Goal: Information Seeking & Learning: Learn about a topic

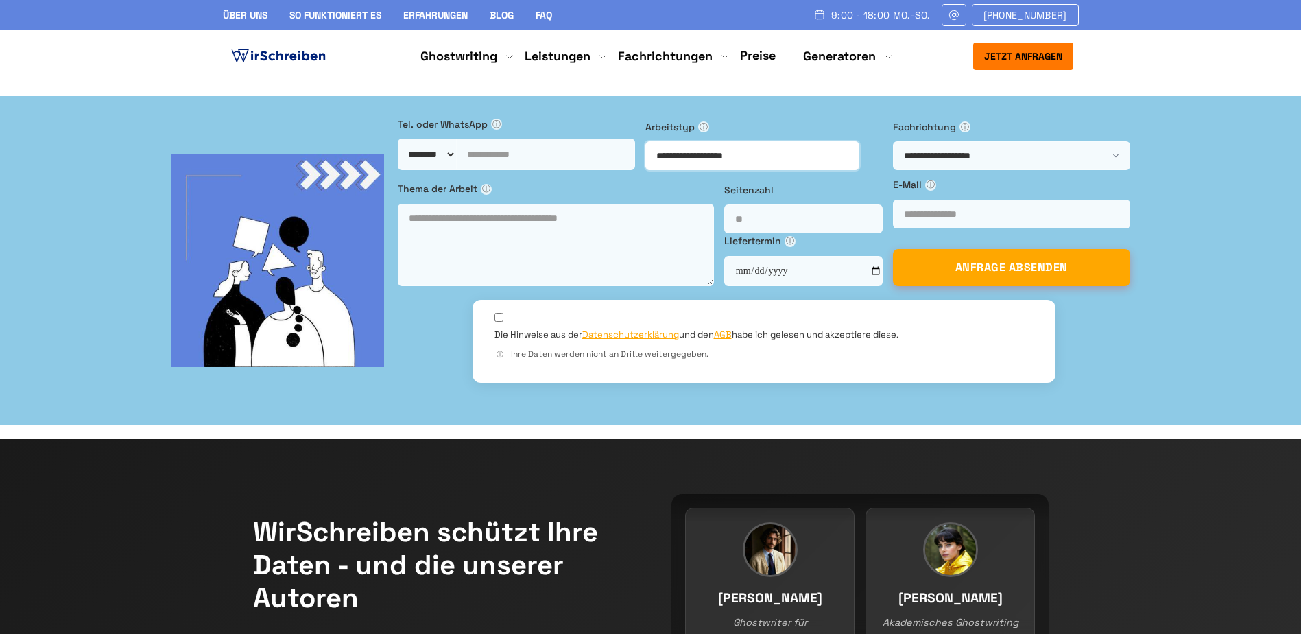
click at [658, 170] on select "**********" at bounding box center [752, 155] width 214 height 29
drag, startPoint x: 1149, startPoint y: 591, endPoint x: 1116, endPoint y: 575, distance: 36.8
click at [1140, 405] on div "**********" at bounding box center [650, 261] width 1273 height 288
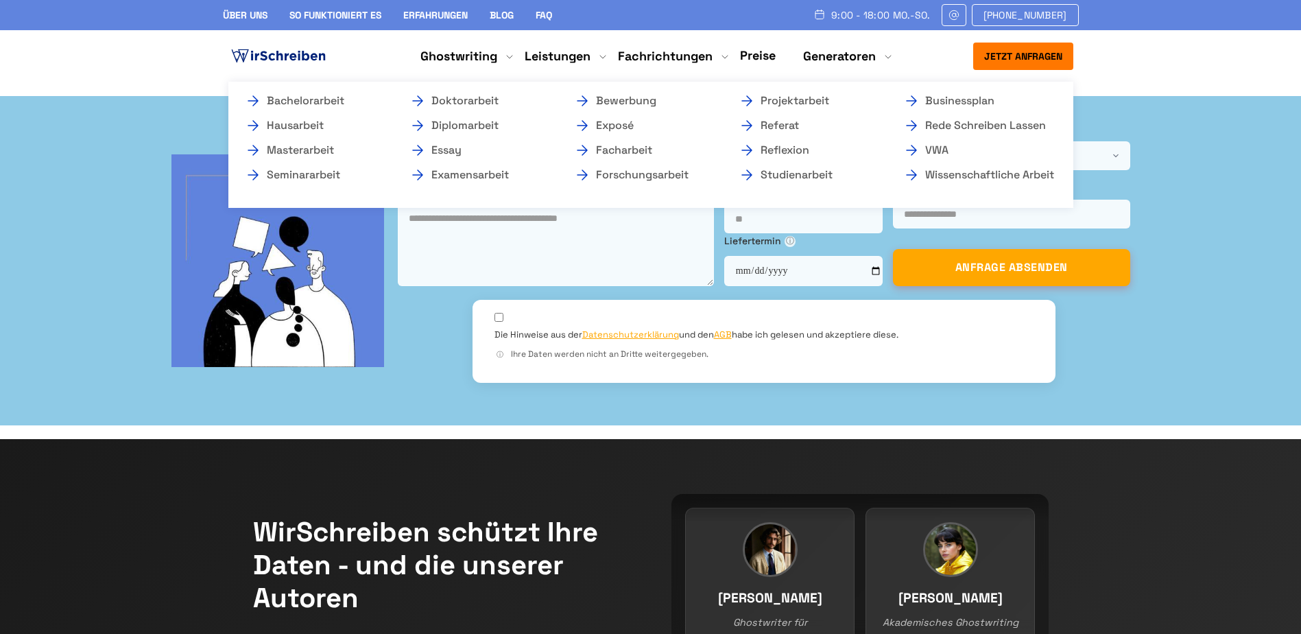
click at [489, 53] on li "Ghostwriting Bachelorarbeit Hausarbeit Masterarbeit Seminararbeit Doktorarbeit …" at bounding box center [458, 56] width 77 height 16
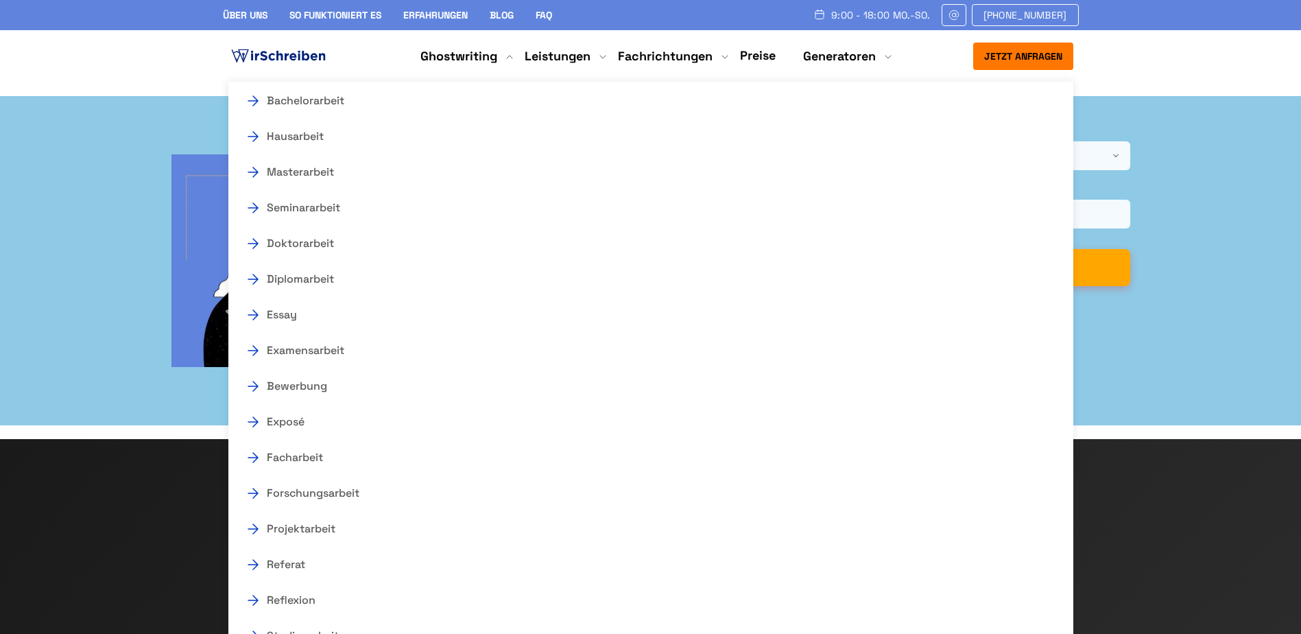
click at [767, 60] on link "Preise" at bounding box center [758, 55] width 36 height 16
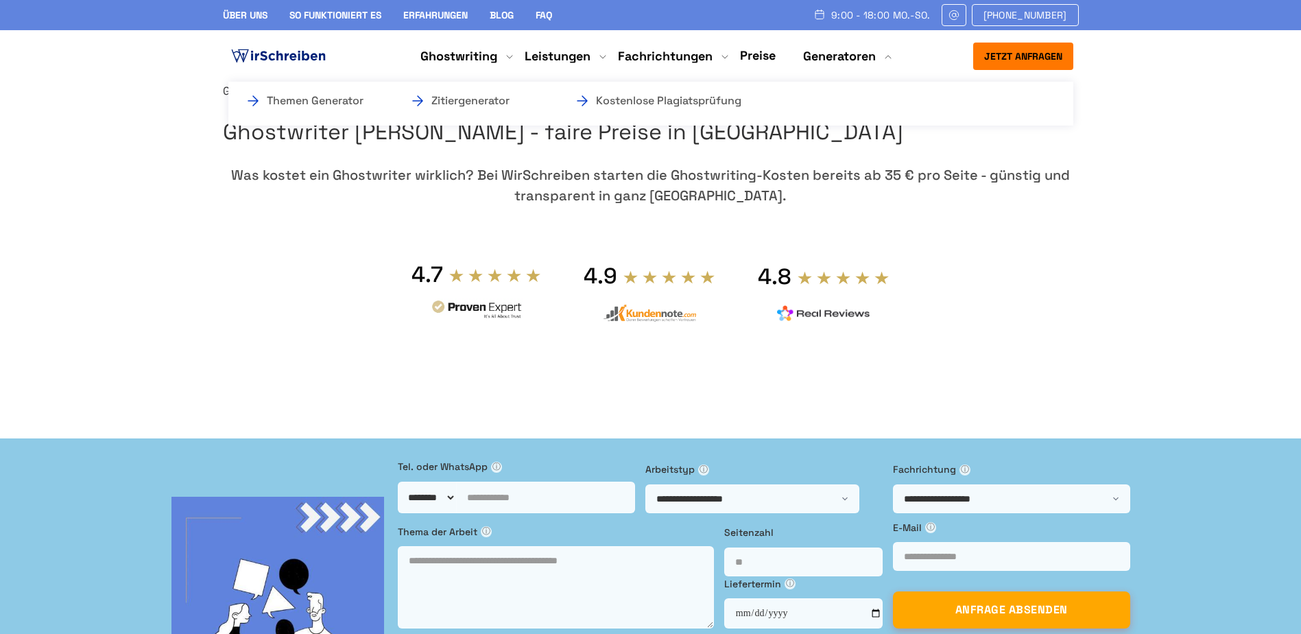
click at [867, 53] on li "Generatoren Themen Generator Zitiergenerator Kostenlose Plagiatsprüfung" at bounding box center [839, 56] width 73 height 16
click at [340, 102] on link "Themen Generator" at bounding box center [313, 101] width 137 height 16
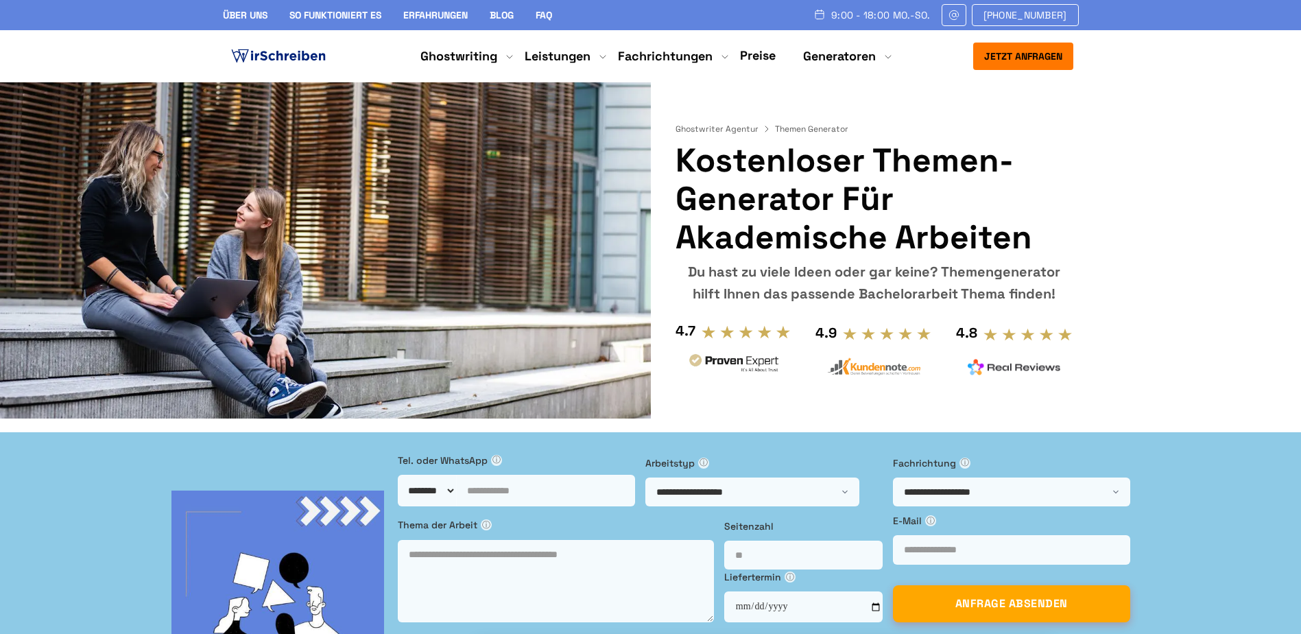
drag, startPoint x: 1118, startPoint y: 454, endPoint x: 1074, endPoint y: 184, distance: 273.8
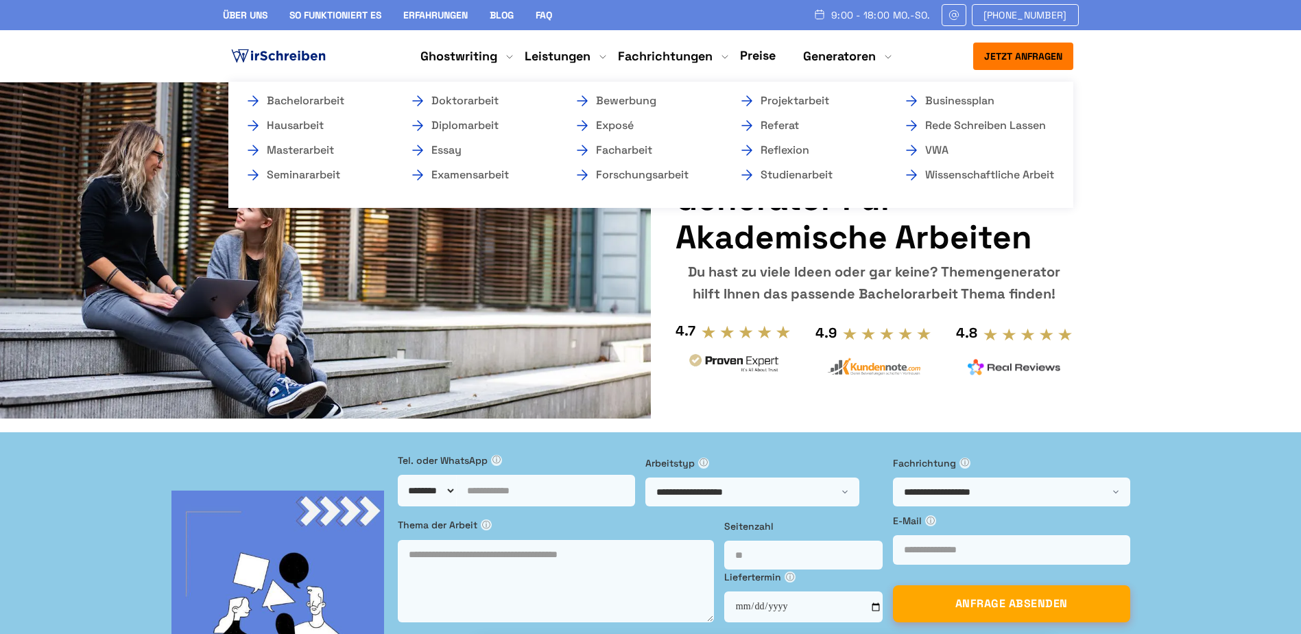
click at [461, 57] on li "Ghostwriting Bachelorarbeit Hausarbeit Masterarbeit Seminararbeit Doktorarbeit …" at bounding box center [458, 56] width 77 height 16
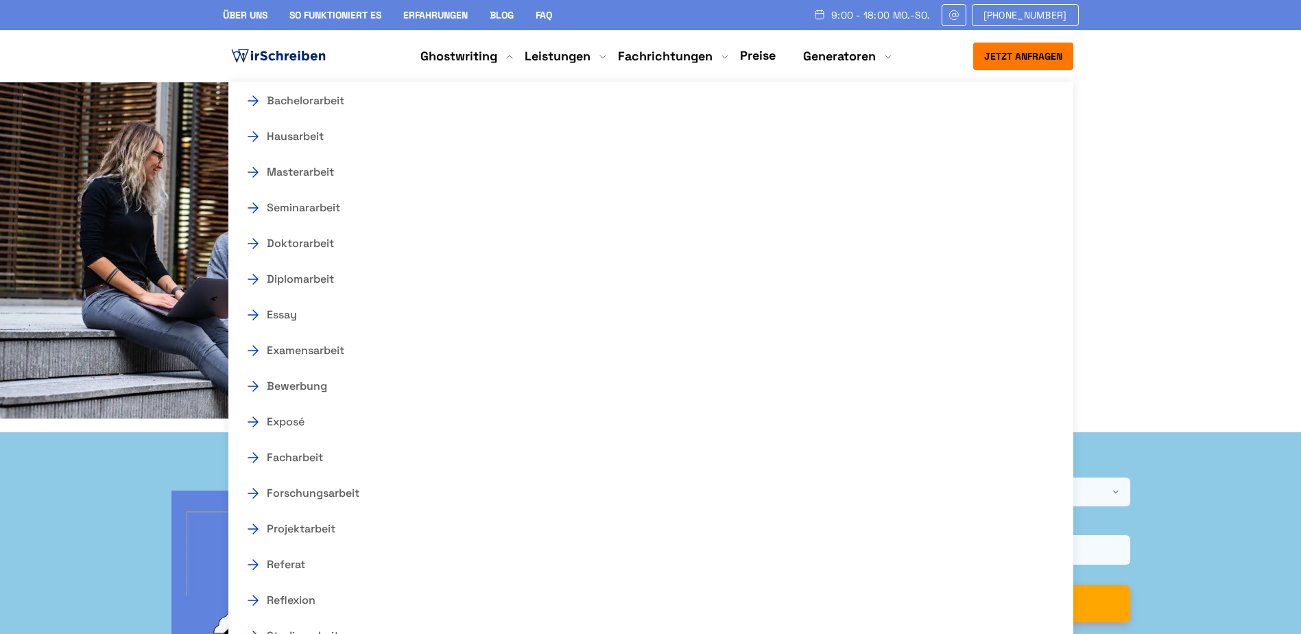
click at [241, 14] on link "Über uns" at bounding box center [245, 15] width 45 height 12
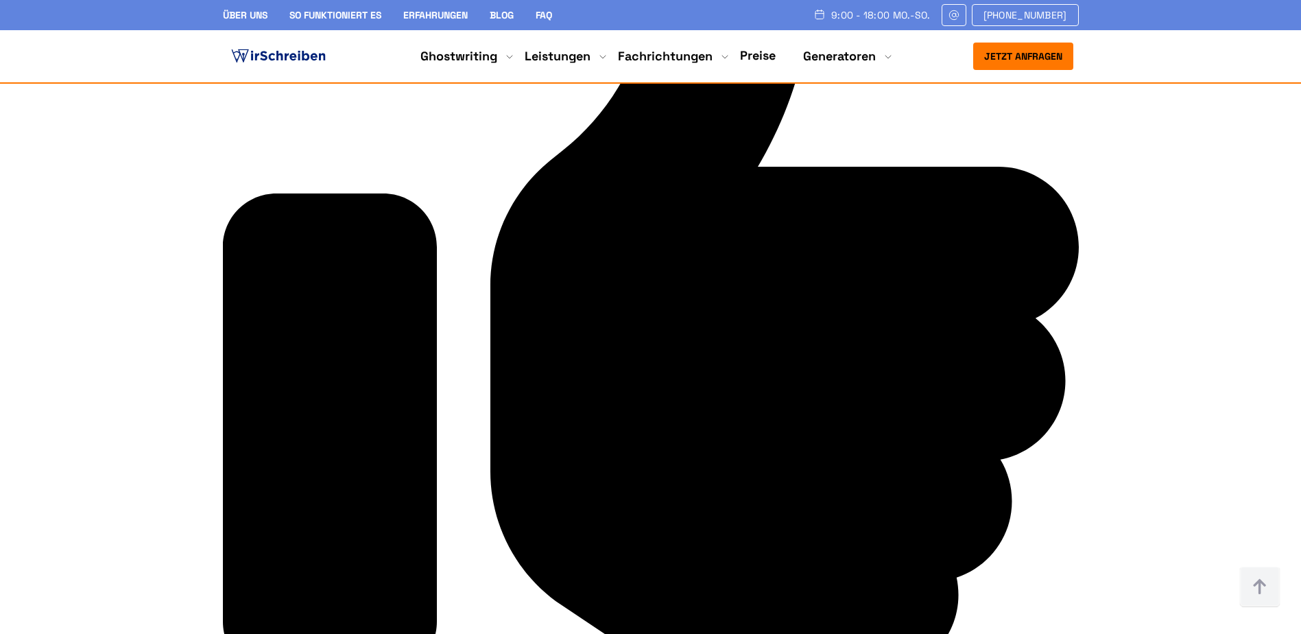
scroll to position [3977, 0]
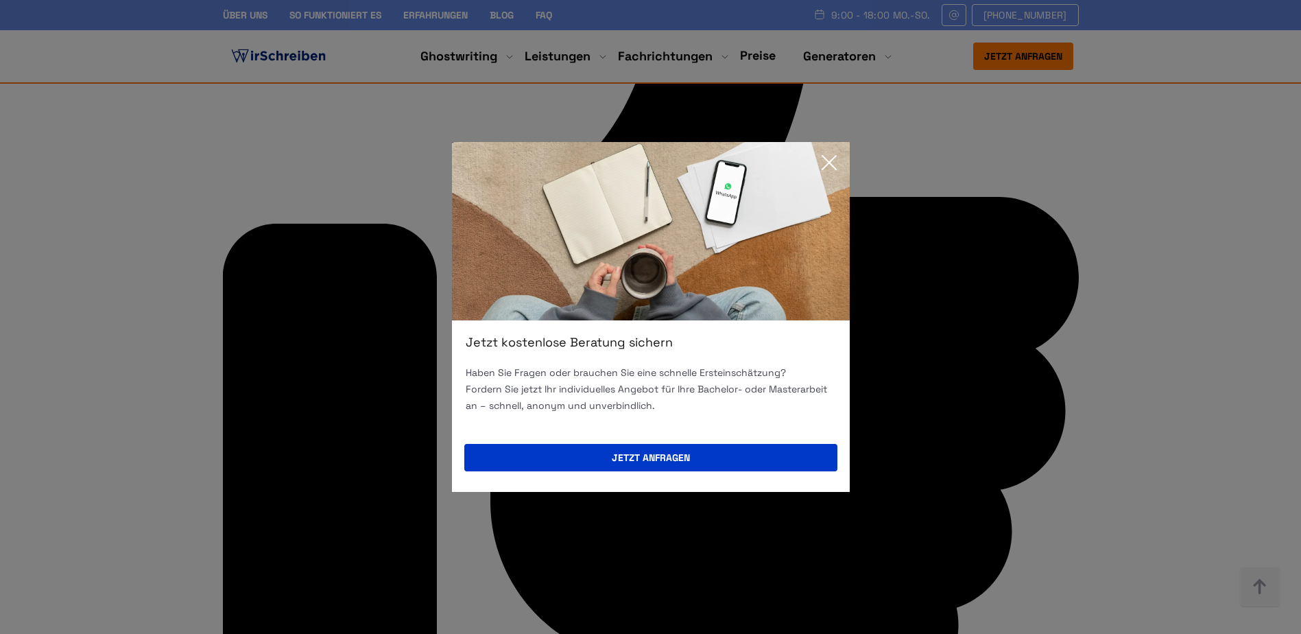
click at [827, 167] on icon at bounding box center [828, 162] width 27 height 27
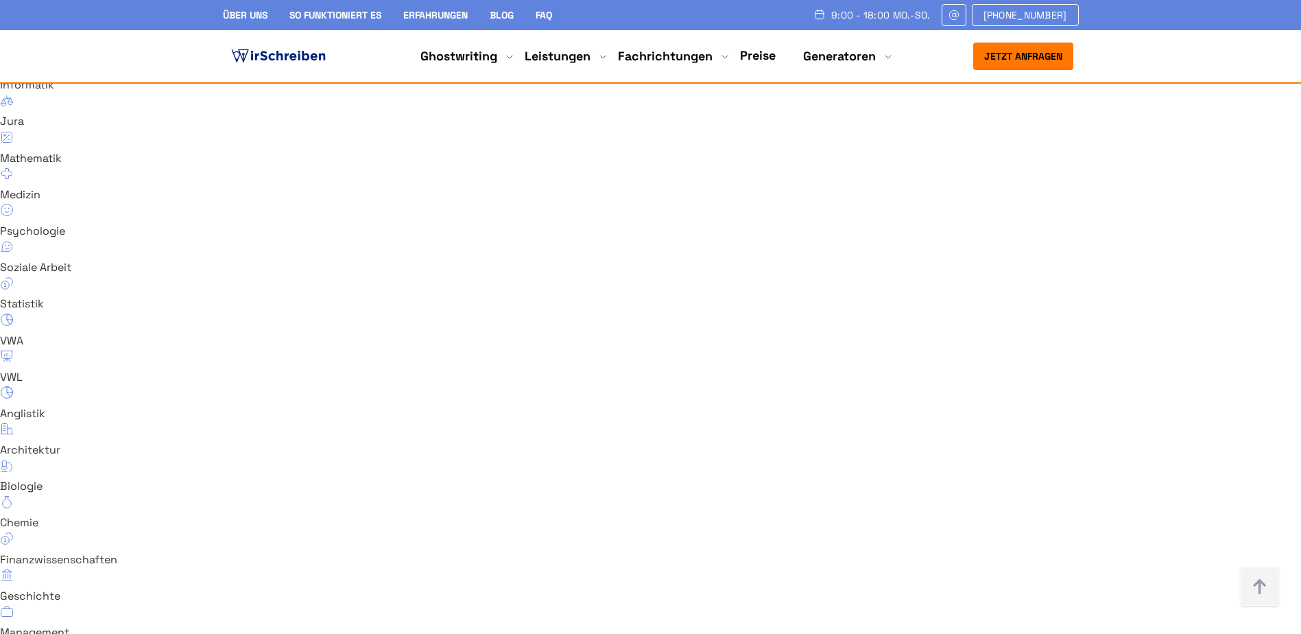
scroll to position [9188, 0]
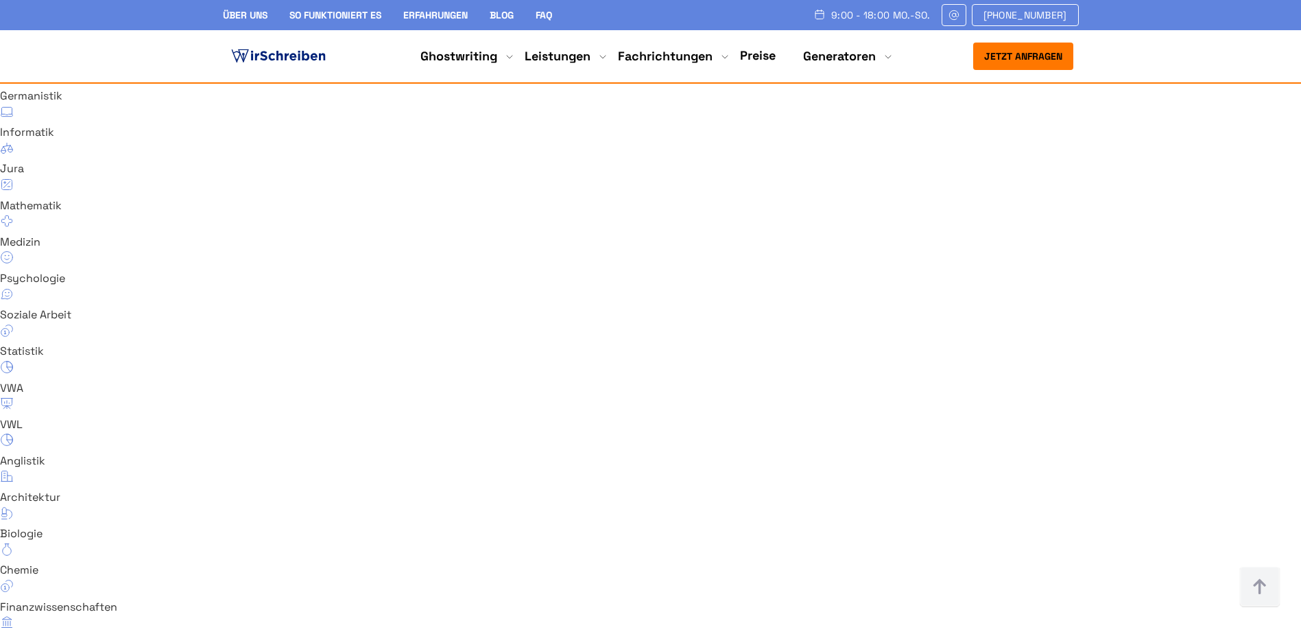
drag, startPoint x: 365, startPoint y: 420, endPoint x: 357, endPoint y: 420, distance: 8.3
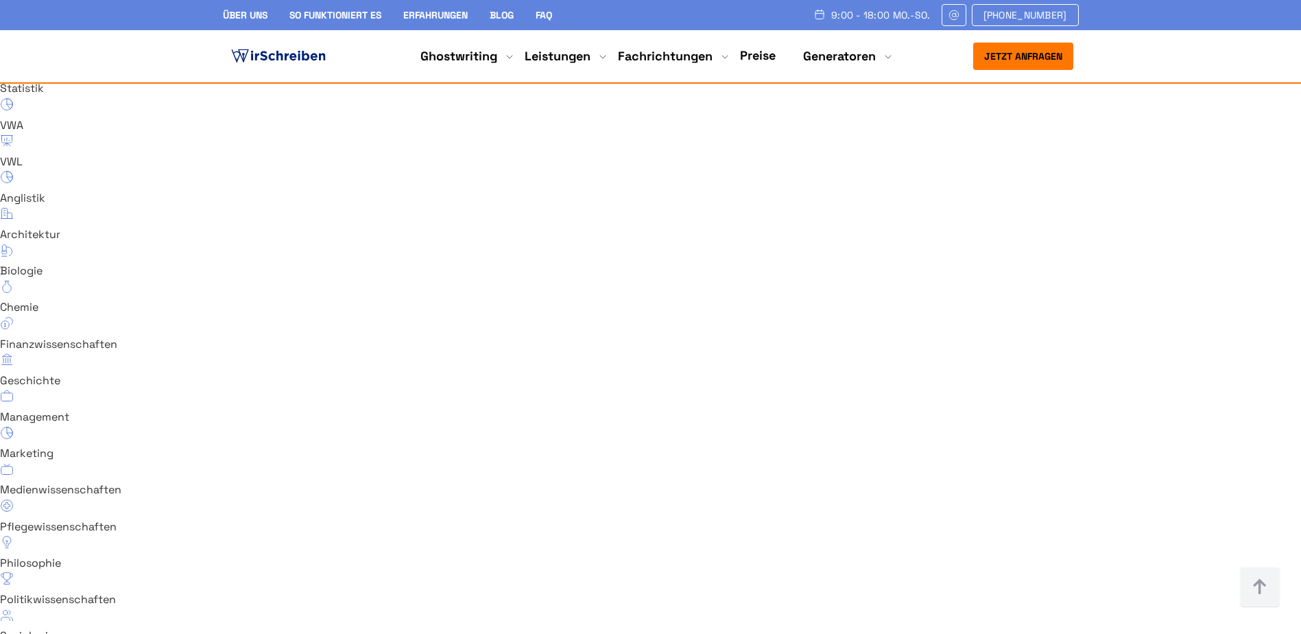
scroll to position [9462, 0]
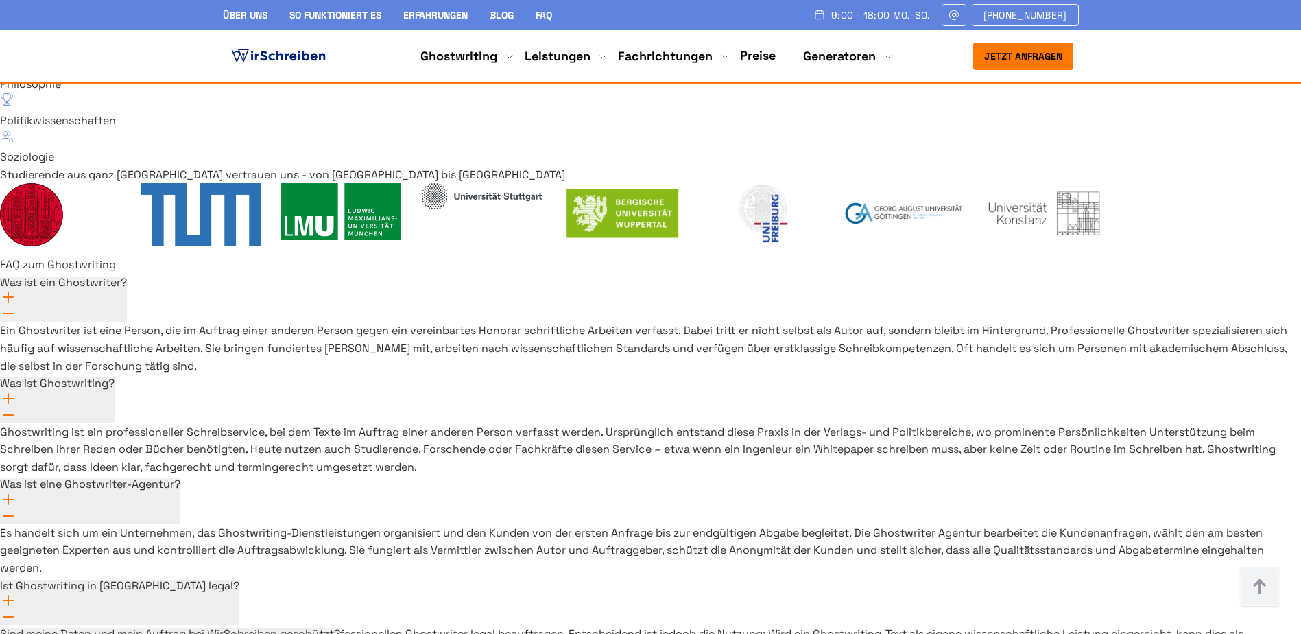
scroll to position [9942, 0]
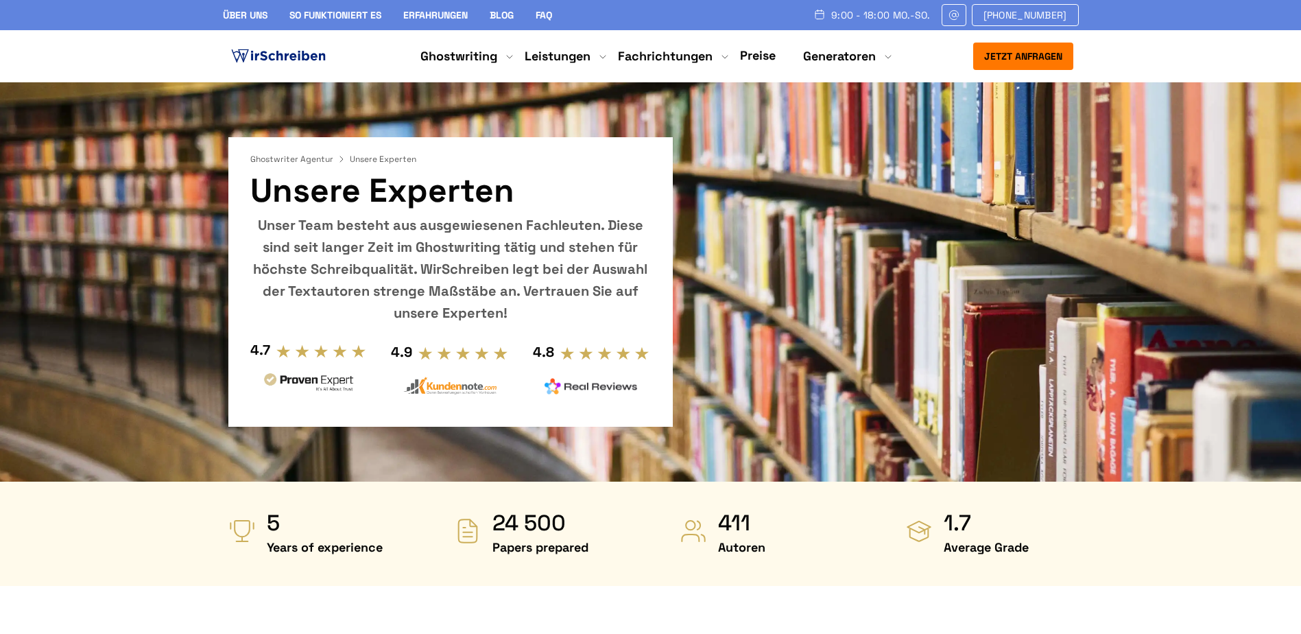
drag, startPoint x: 1080, startPoint y: 553, endPoint x: 979, endPoint y: 154, distance: 410.9
